Goal: Task Accomplishment & Management: Complete application form

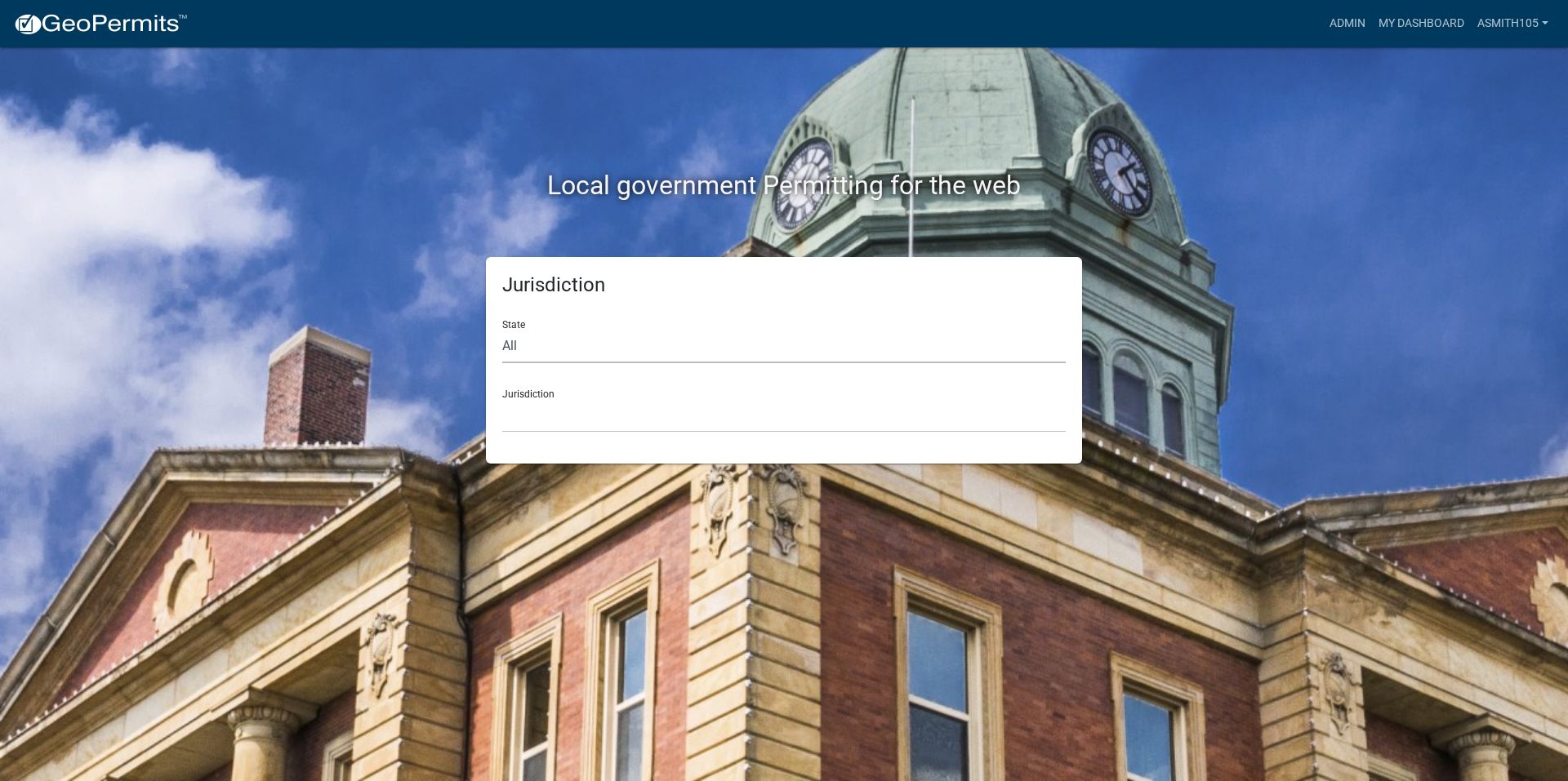
click at [555, 347] on select "All [US_STATE] [US_STATE] [US_STATE] [US_STATE] [US_STATE] [US_STATE] [US_STATE…" at bounding box center [784, 347] width 563 height 34
select select "[US_STATE]"
click at [502, 330] on select "All [US_STATE] [US_STATE] [US_STATE] [US_STATE] [US_STATE] [US_STATE] [US_STATE…" at bounding box center [784, 347] width 563 height 34
click at [549, 405] on select "City of [GEOGRAPHIC_DATA], [US_STATE] [GEOGRAPHIC_DATA], [US_STATE][PERSON_NAME…" at bounding box center [784, 416] width 563 height 34
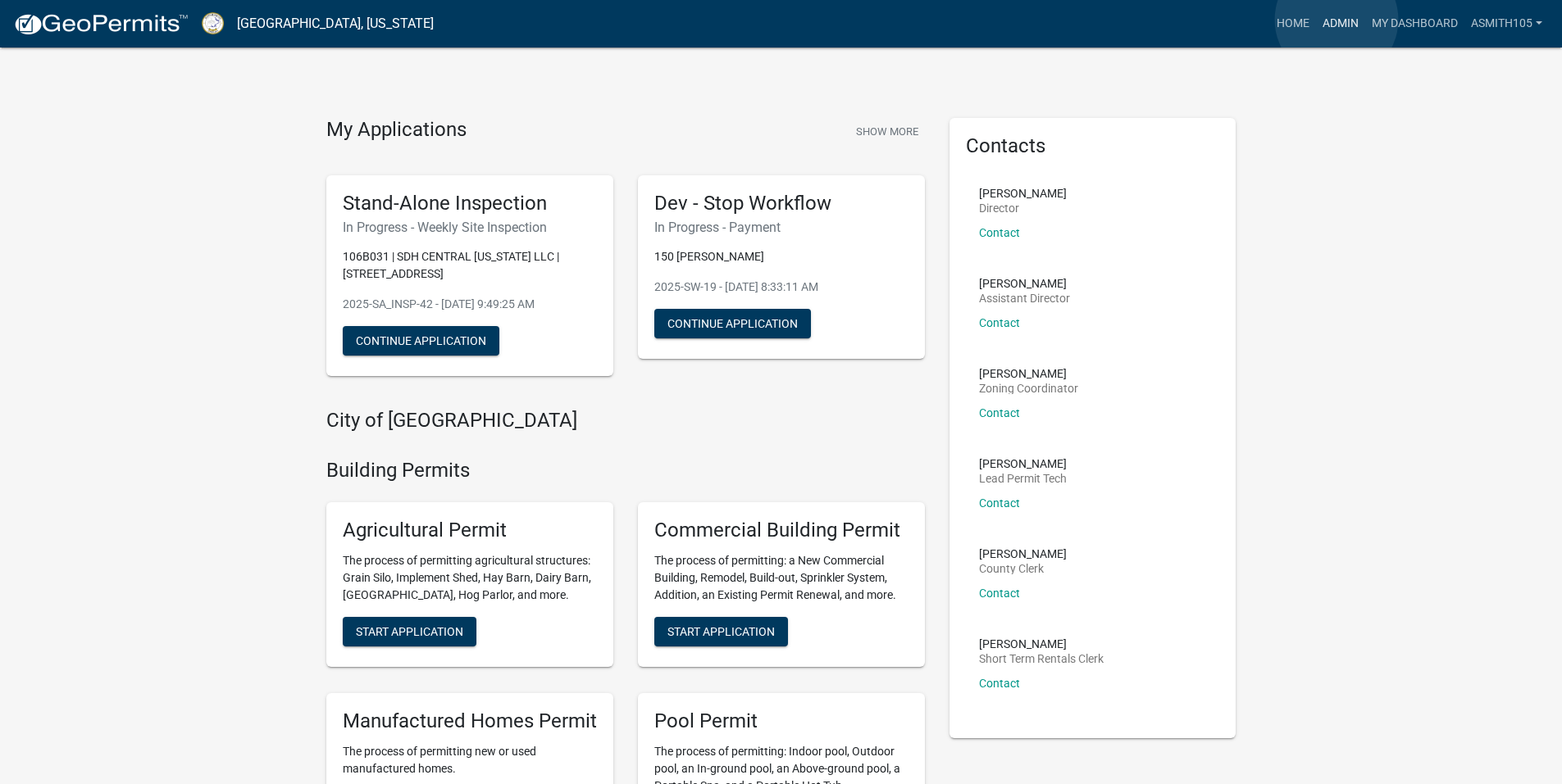
click at [1336, 20] on link "Admin" at bounding box center [1340, 23] width 50 height 31
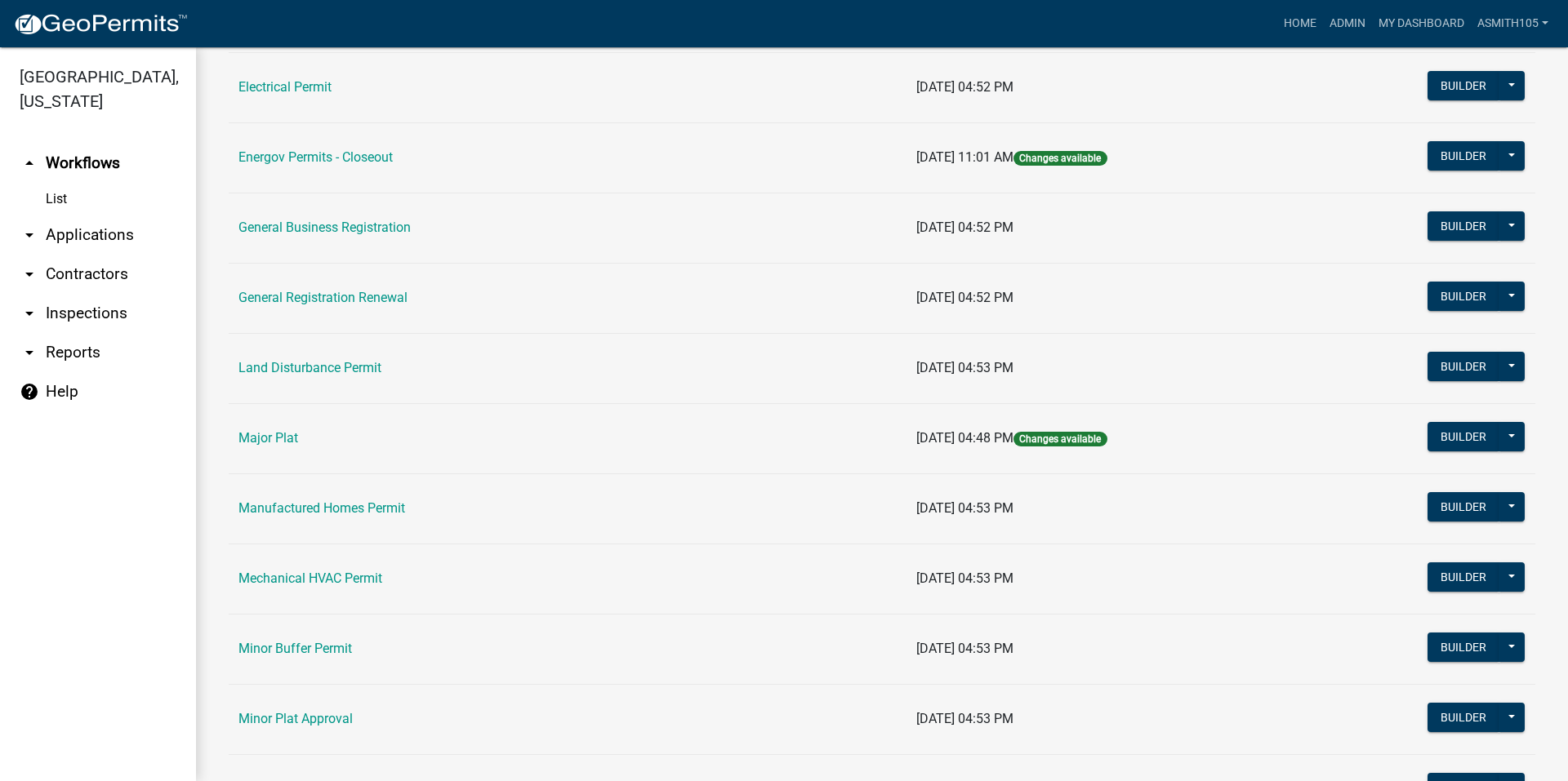
scroll to position [1013, 0]
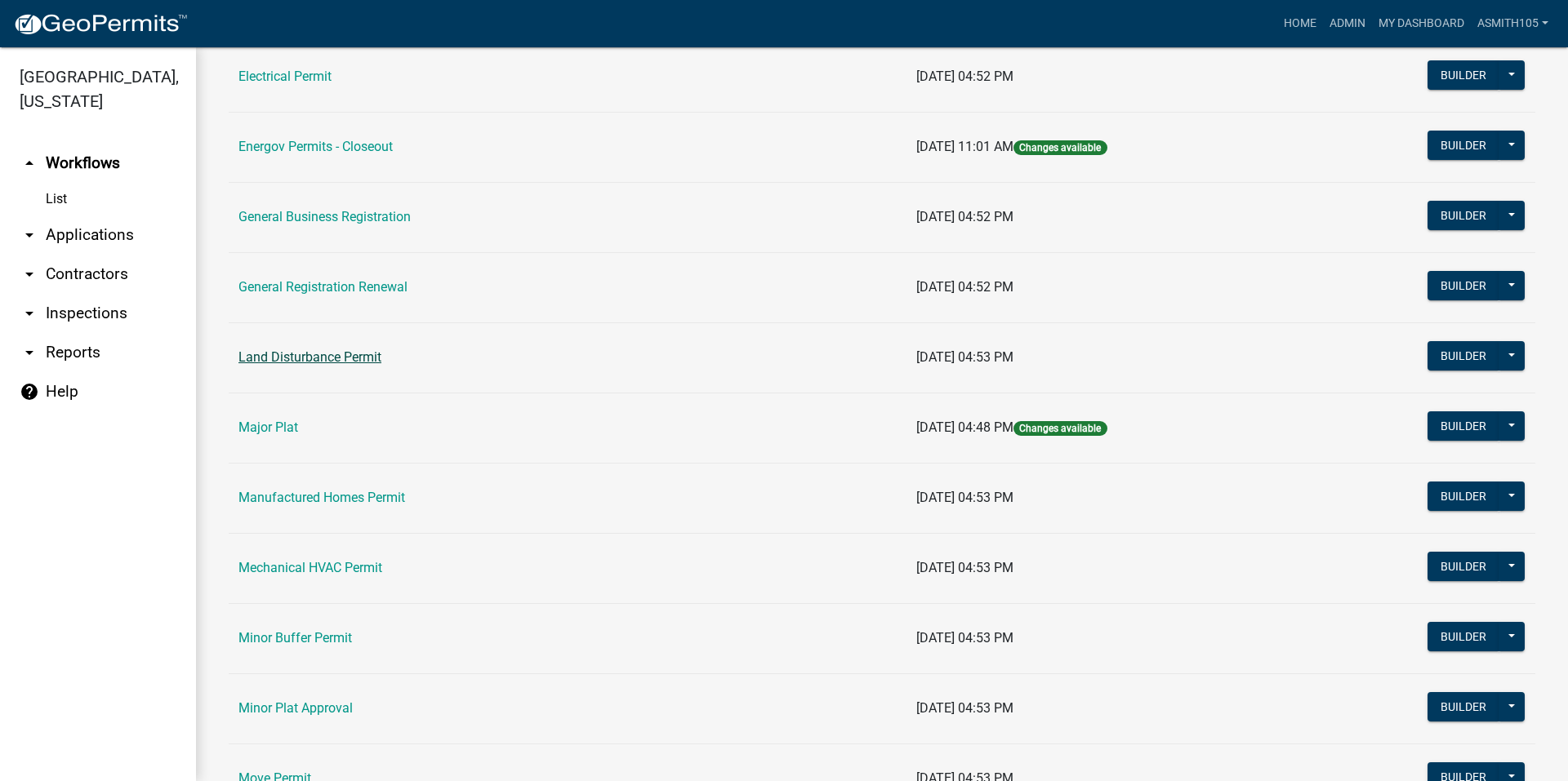
click at [264, 357] on link "Land Disturbance Permit" at bounding box center [309, 357] width 143 height 16
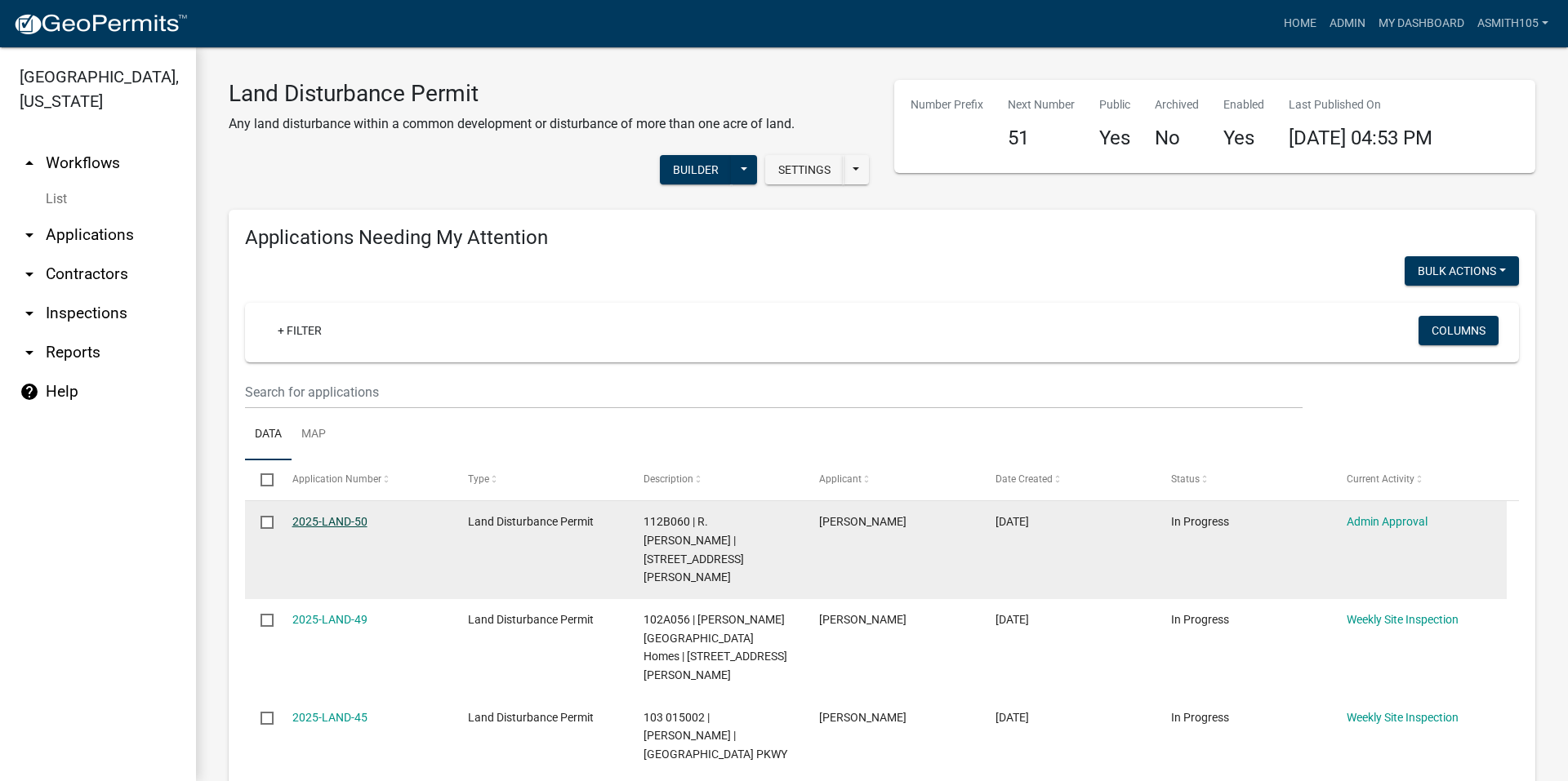
click at [321, 516] on link "2025-LAND-50" at bounding box center [330, 522] width 76 height 13
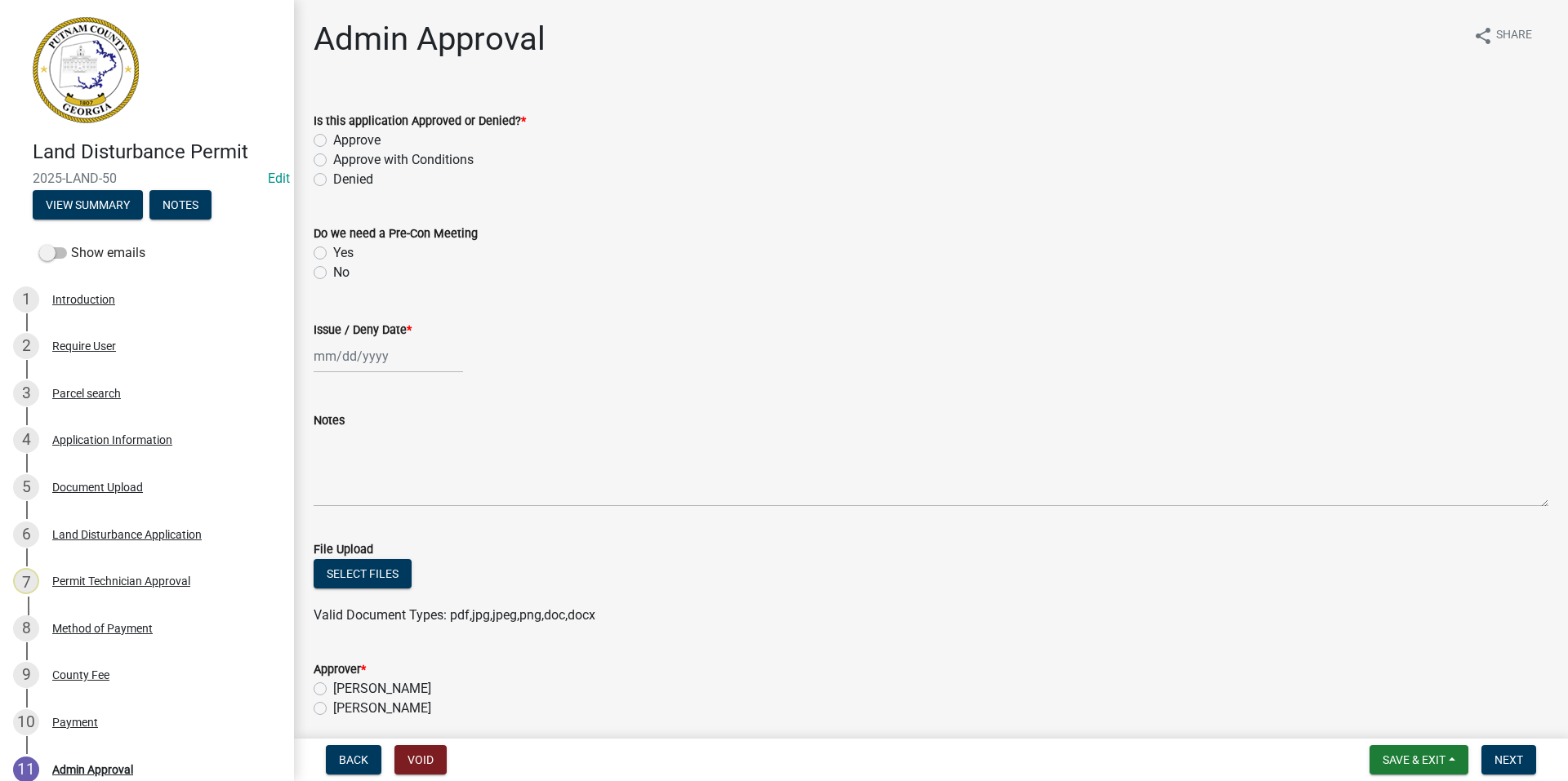
click at [333, 135] on label "Approve" at bounding box center [356, 140] width 48 height 20
click at [333, 135] on input "Approve" at bounding box center [337, 135] width 10 height 10
radio input "true"
click at [333, 270] on label "No" at bounding box center [341, 272] width 17 height 20
click at [333, 270] on input "No" at bounding box center [337, 267] width 10 height 10
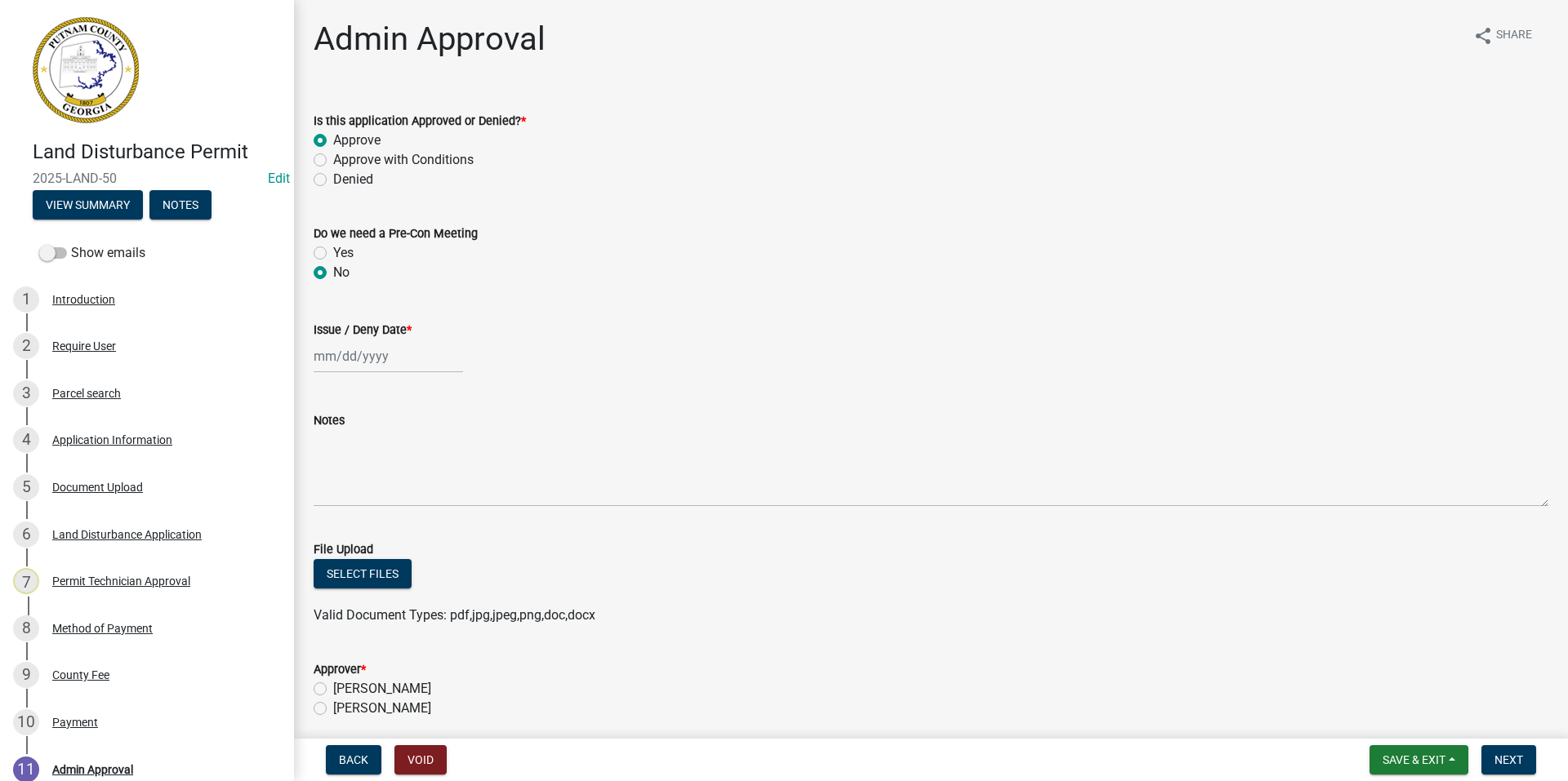
radio input "true"
select select "8"
select select "2025"
click at [341, 357] on div "[PERSON_NAME] Feb Mar Apr [PERSON_NAME][DATE] Oct Nov [DATE] 1526 1527 1528 152…" at bounding box center [388, 356] width 149 height 34
click at [359, 497] on div "12" at bounding box center [356, 496] width 26 height 26
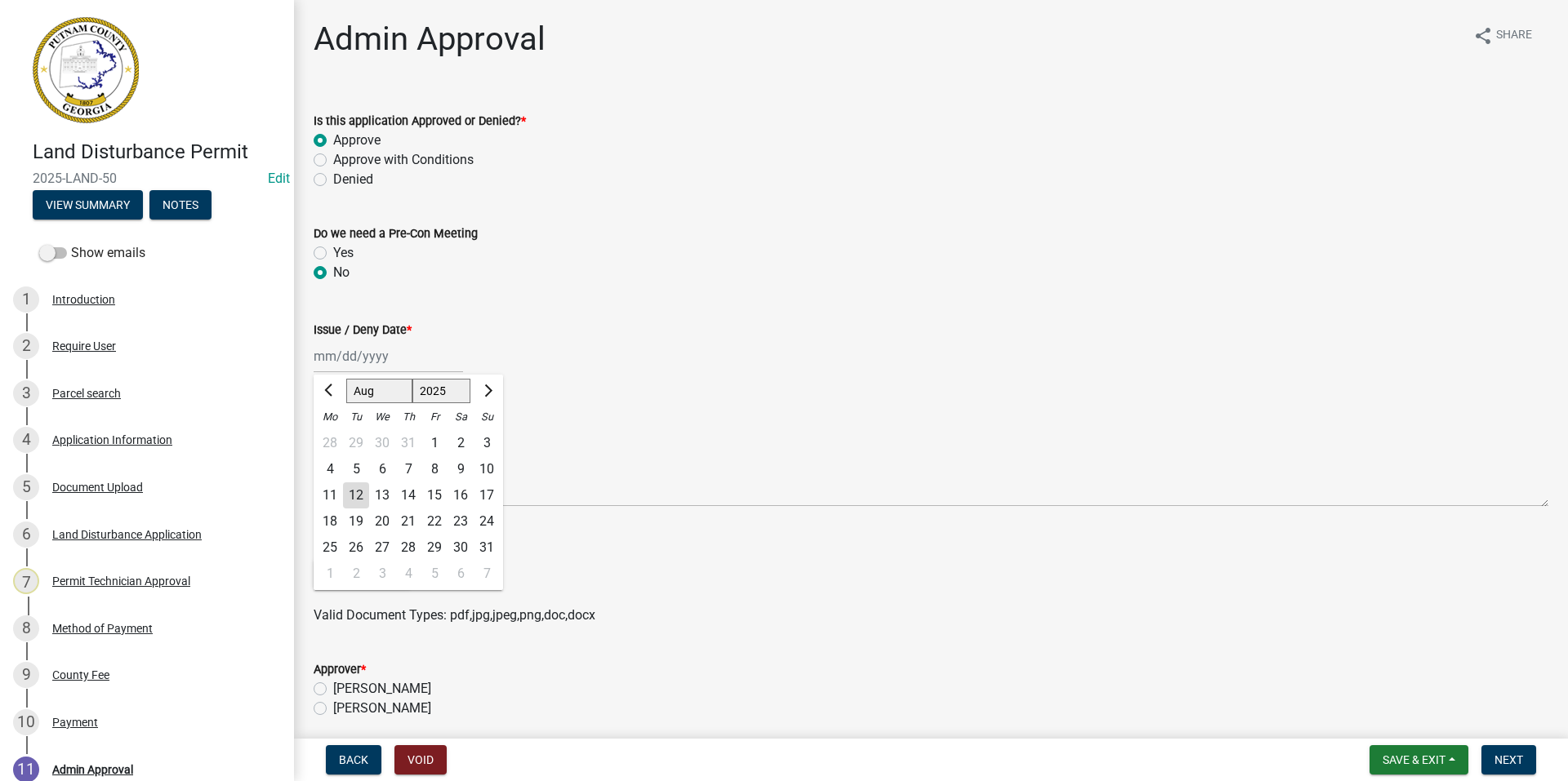
type input "[DATE]"
click at [333, 690] on label "[PERSON_NAME]" at bounding box center [381, 689] width 98 height 20
click at [333, 690] on input "[PERSON_NAME]" at bounding box center [337, 684] width 10 height 10
radio input "true"
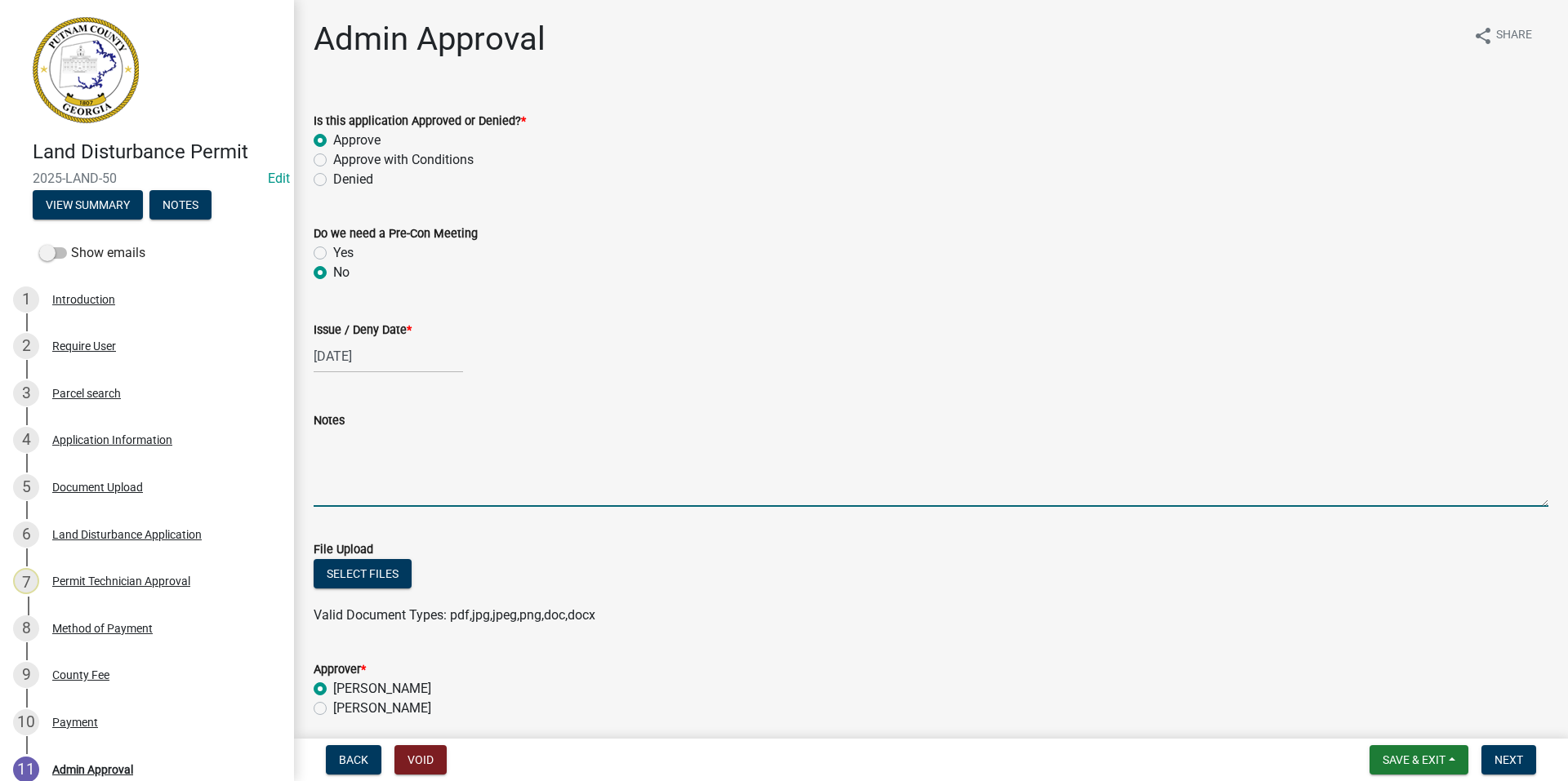
click at [359, 483] on textarea "Notes" at bounding box center [930, 469] width 1234 height 76
type textarea "Land disturbance approved to be issued. Install all BMP's per plan."
click at [1417, 751] on button "Save & Exit" at bounding box center [1419, 760] width 99 height 30
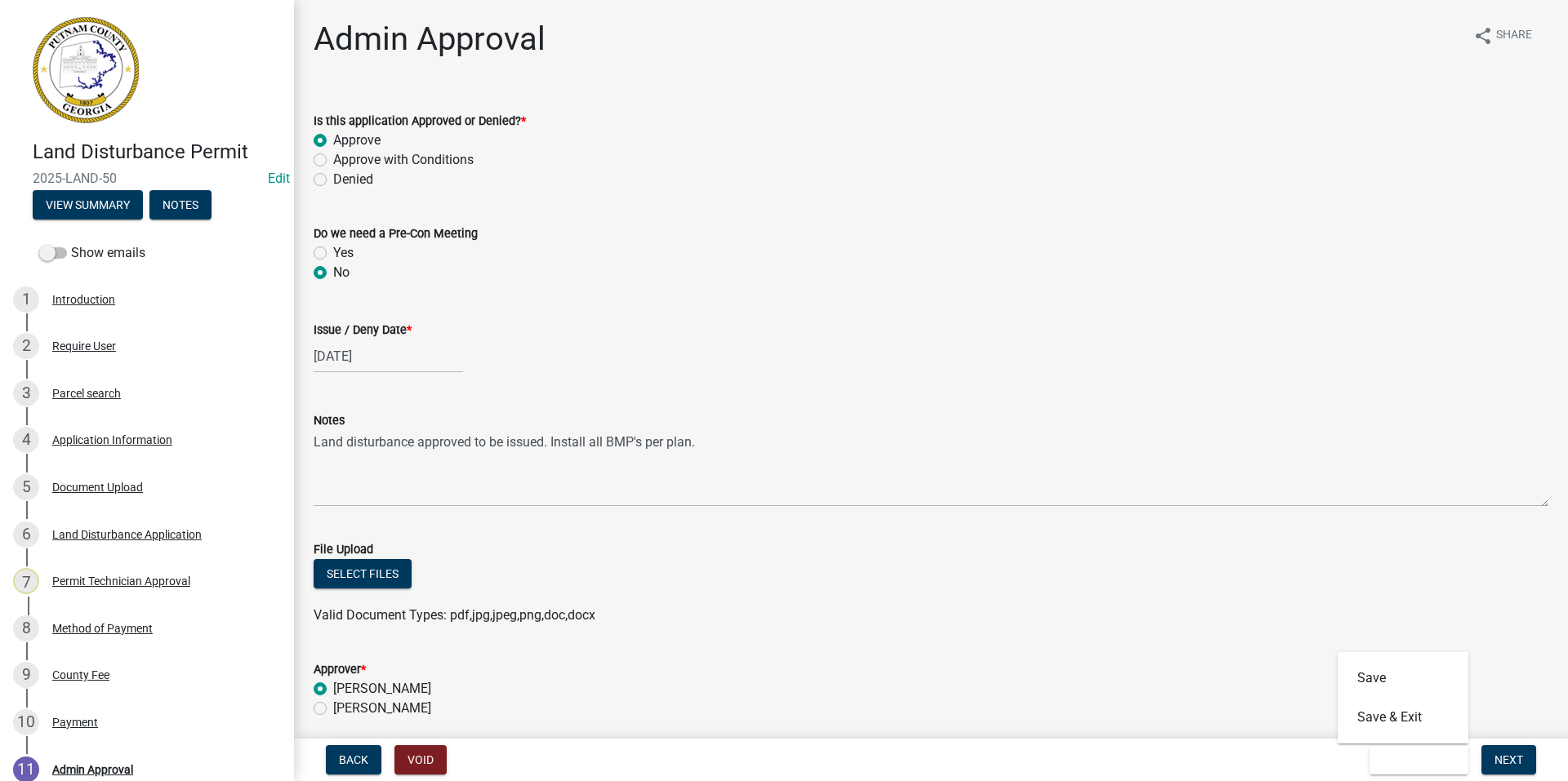
click at [1332, 610] on div "Valid Document Types: pdf,jpg,jpeg,png,doc,docx" at bounding box center [930, 615] width 1259 height 20
click at [1508, 756] on span "Next" at bounding box center [1508, 760] width 29 height 13
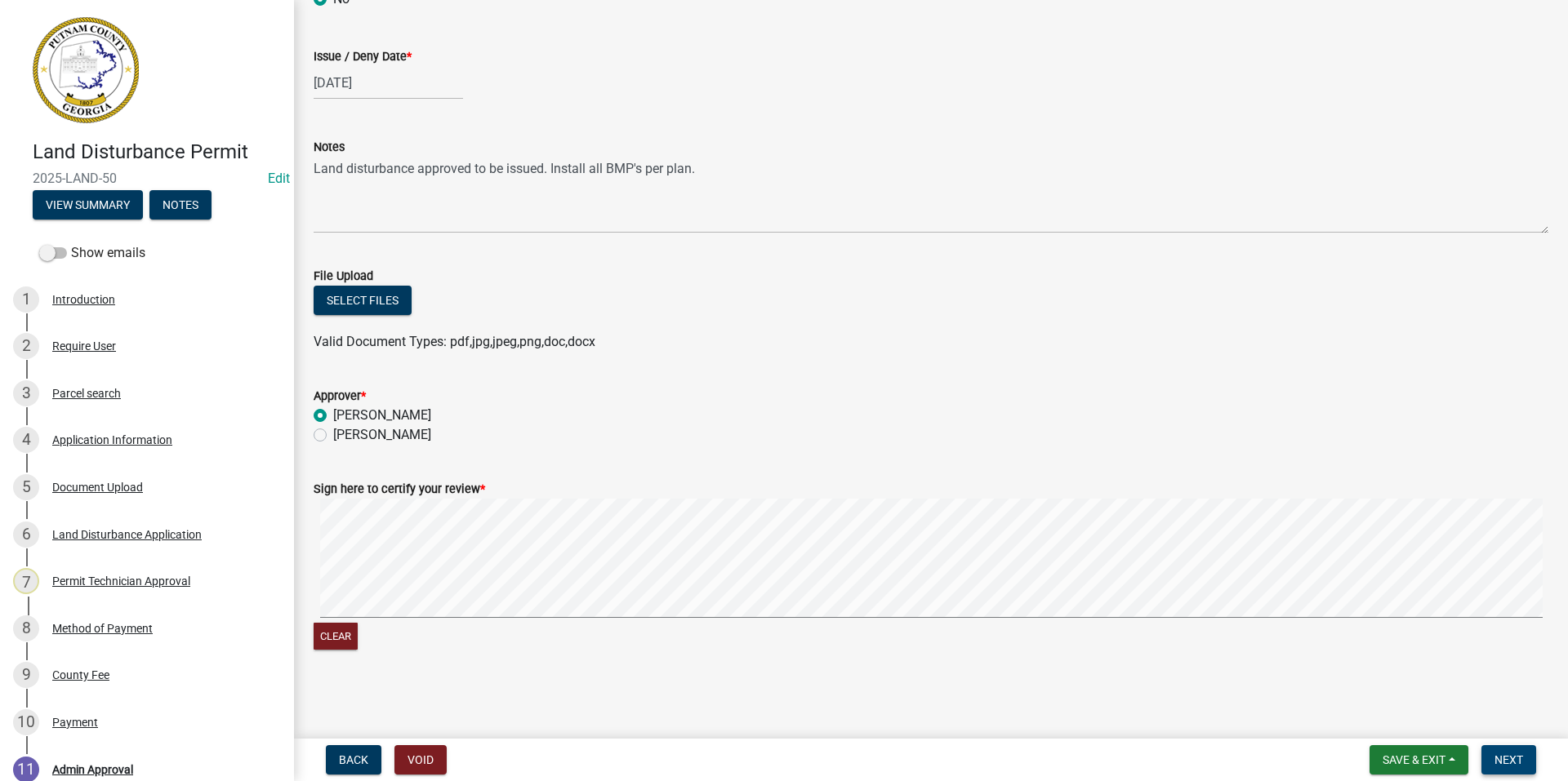
scroll to position [273, 0]
click at [1505, 756] on span "Next" at bounding box center [1508, 760] width 29 height 13
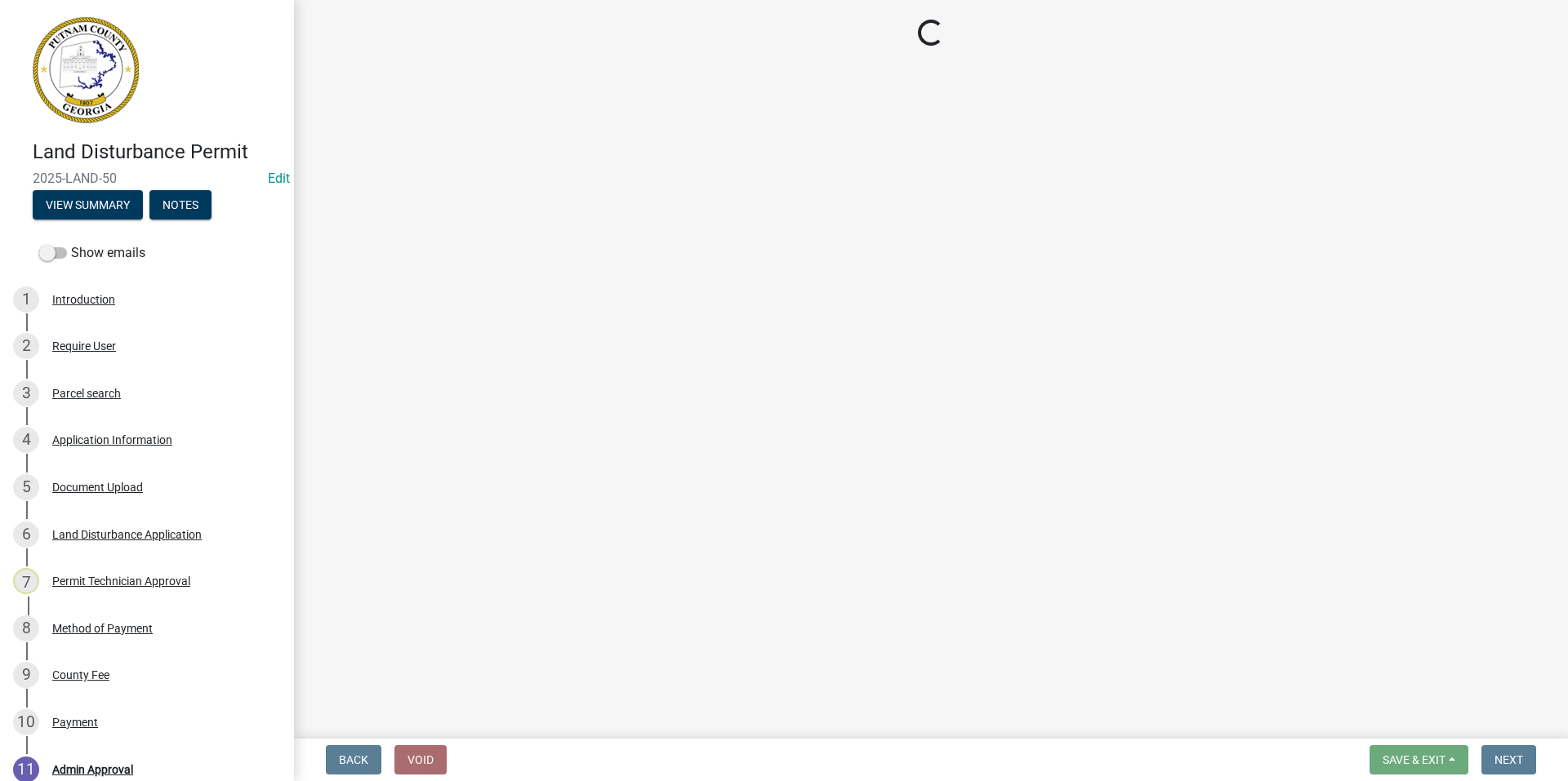
select select "af3c6edf-34d7-49be-824e-99d5d0a3954f"
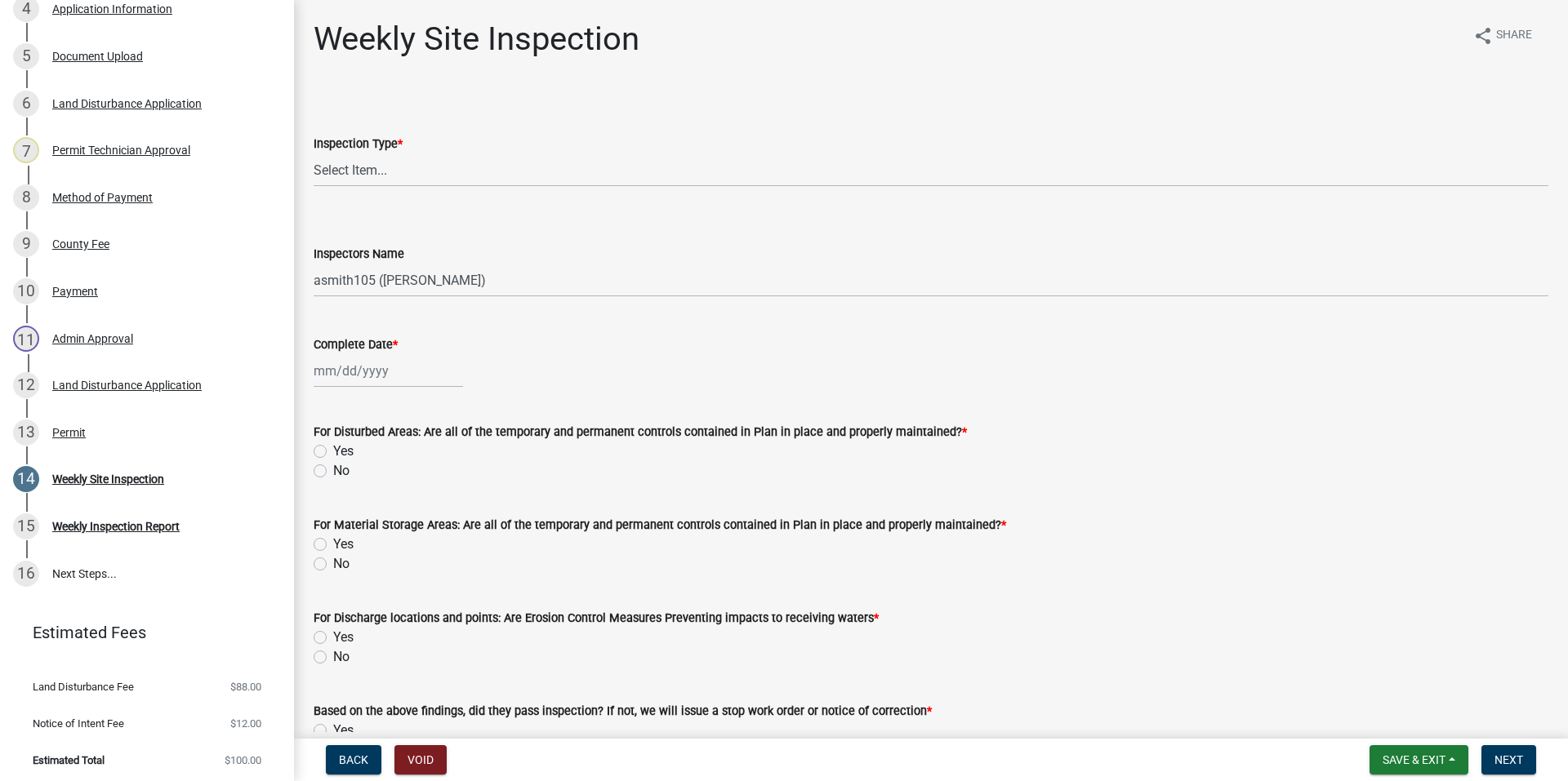
scroll to position [435, 0]
click at [73, 427] on div "Permit" at bounding box center [69, 429] width 34 height 11
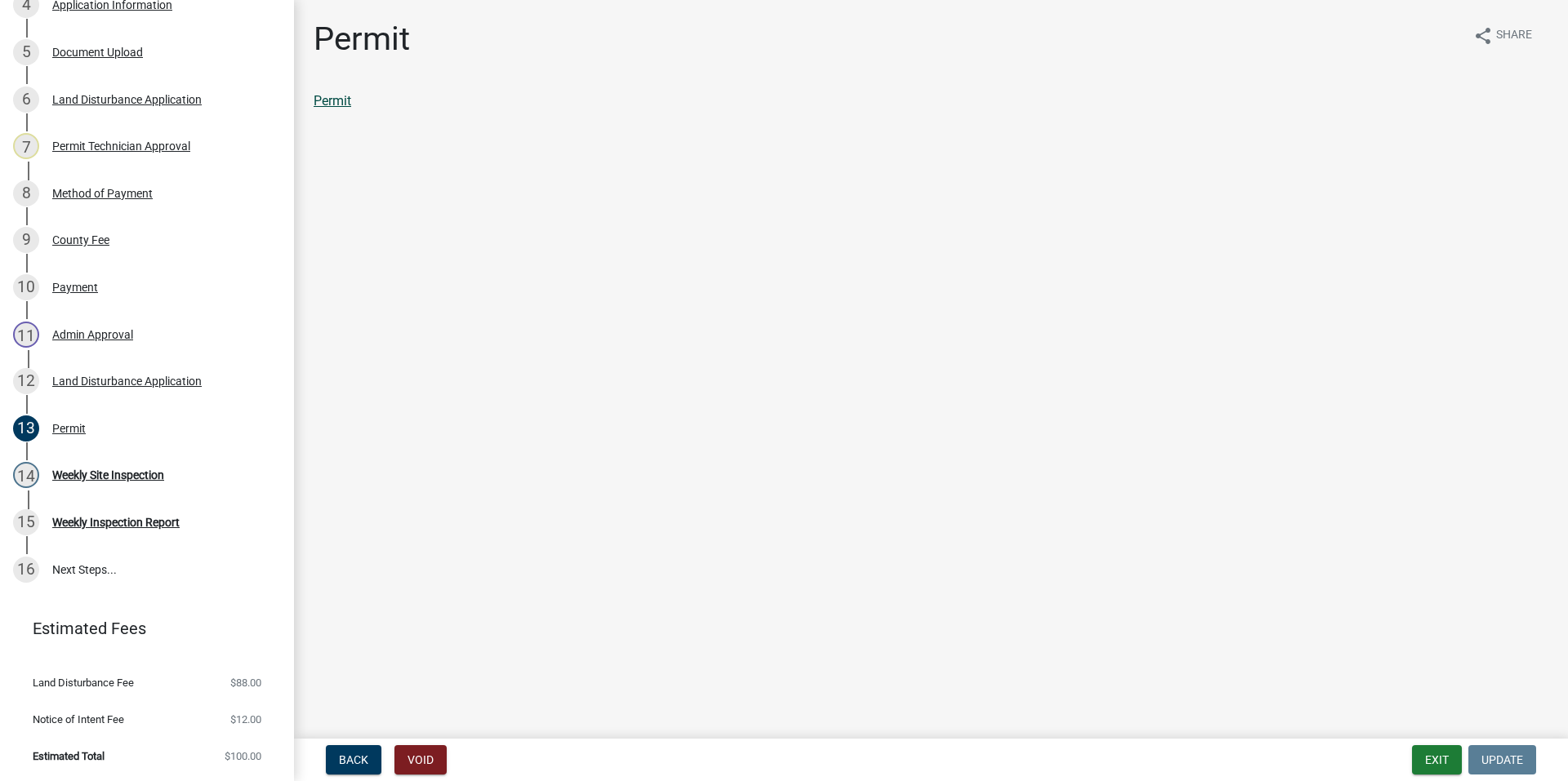
click at [344, 100] on link "Permit" at bounding box center [332, 101] width 37 height 16
